Goal: Navigation & Orientation: Understand site structure

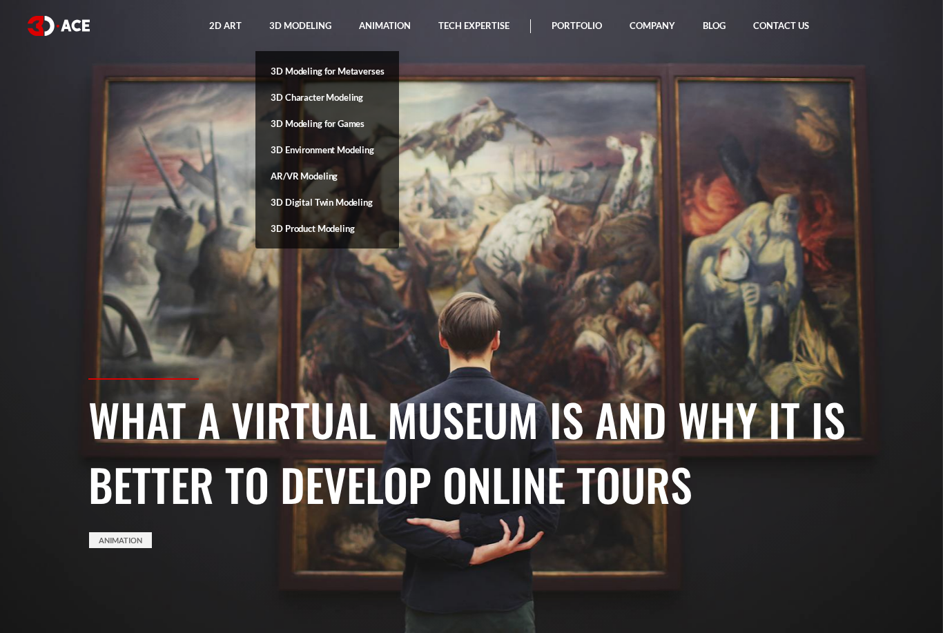
click at [352, 72] on link "3D Modeling for Metaverses" at bounding box center [328, 71] width 144 height 26
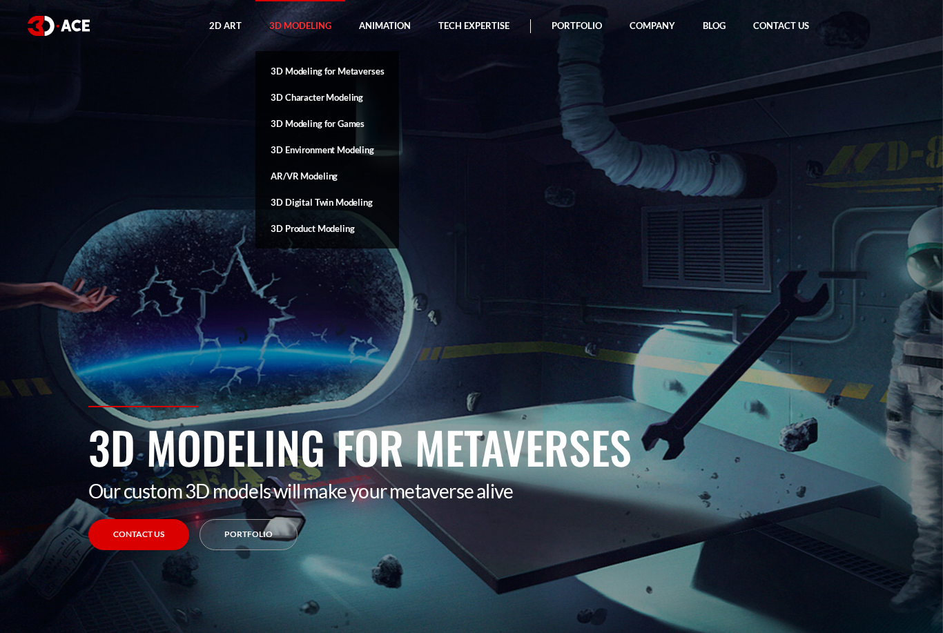
click at [326, 174] on link "AR/VR Modeling" at bounding box center [328, 176] width 144 height 26
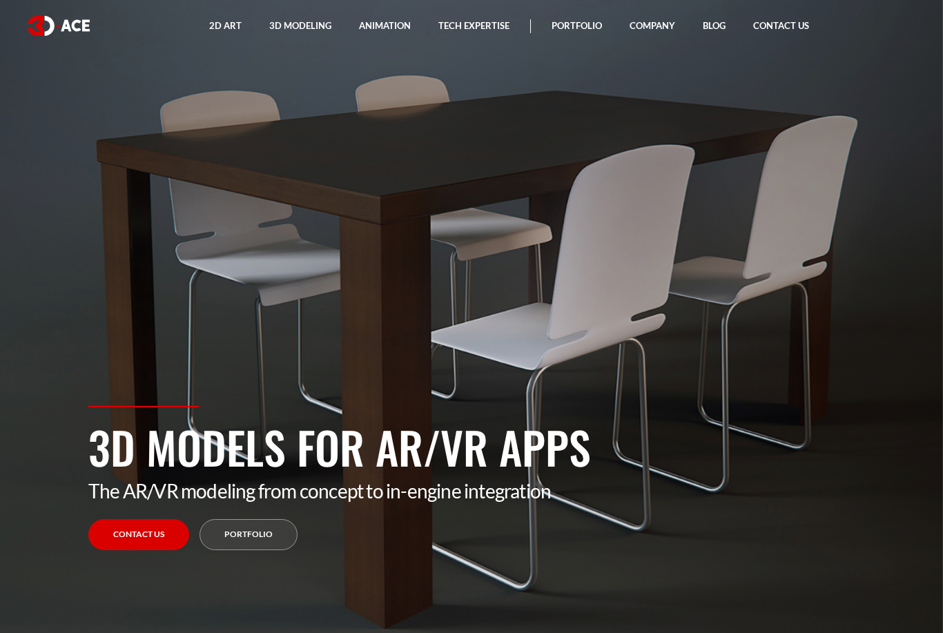
click at [571, 19] on link "Portfolio" at bounding box center [577, 26] width 78 height 52
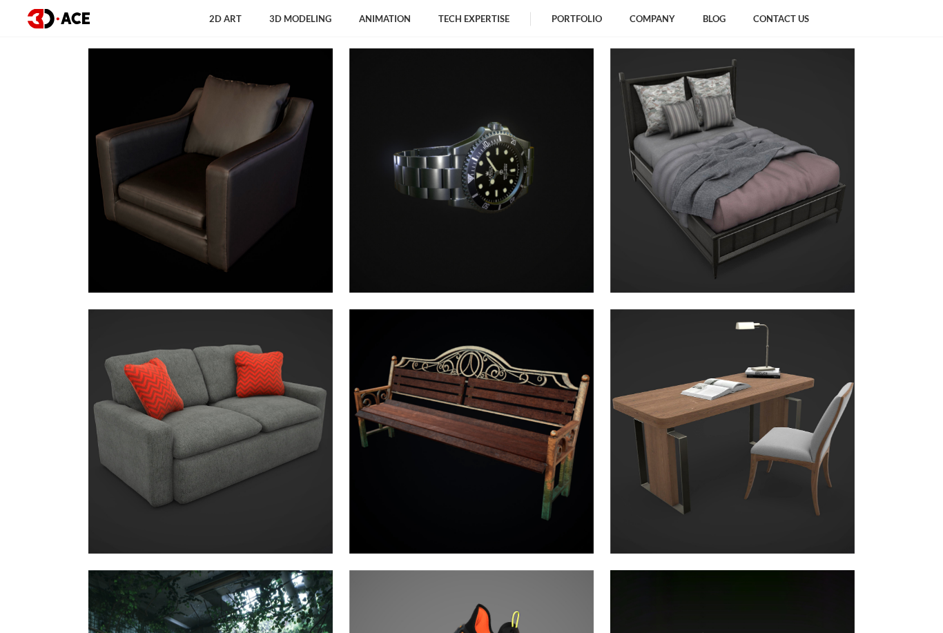
scroll to position [5267, 0]
